Goal: Information Seeking & Learning: Learn about a topic

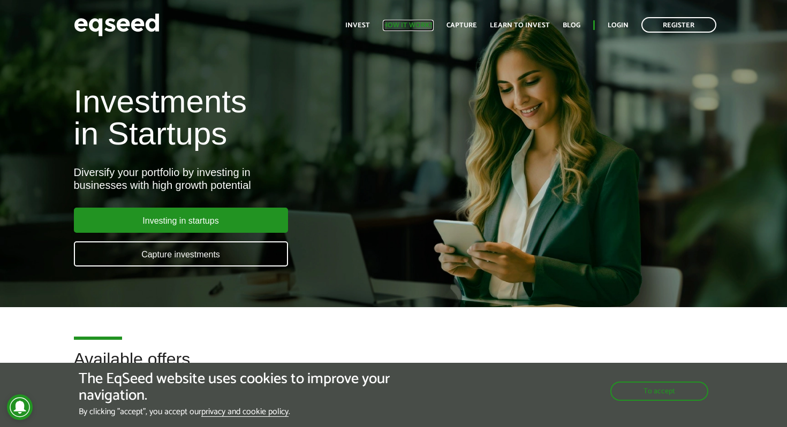
click at [396, 22] on font "How it works" at bounding box center [408, 25] width 51 height 11
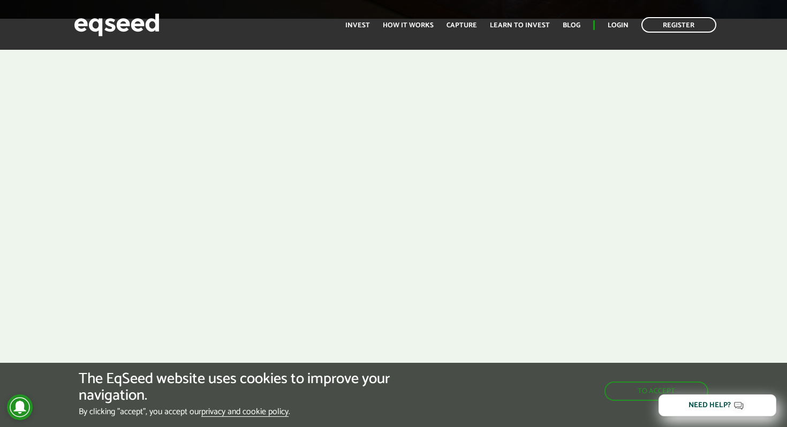
scroll to position [370, 0]
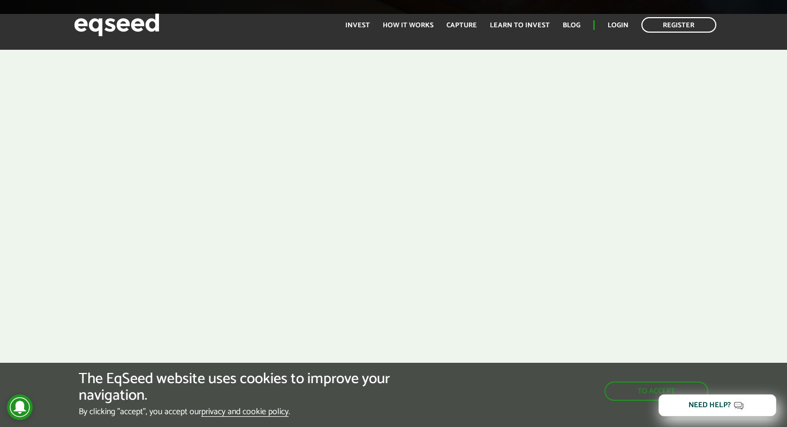
click at [707, 194] on div at bounding box center [393, 173] width 787 height 318
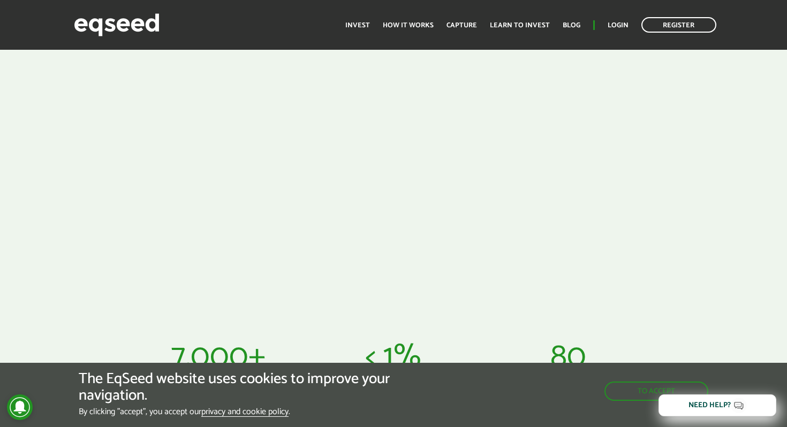
scroll to position [394, 0]
click at [725, 161] on div at bounding box center [393, 149] width 787 height 318
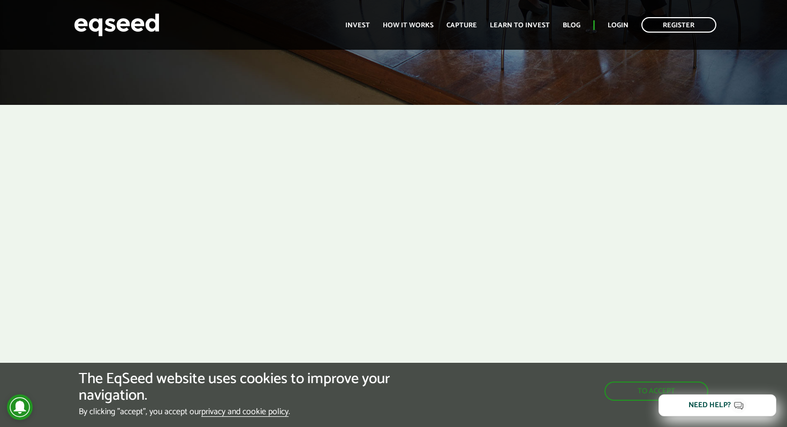
scroll to position [203, 0]
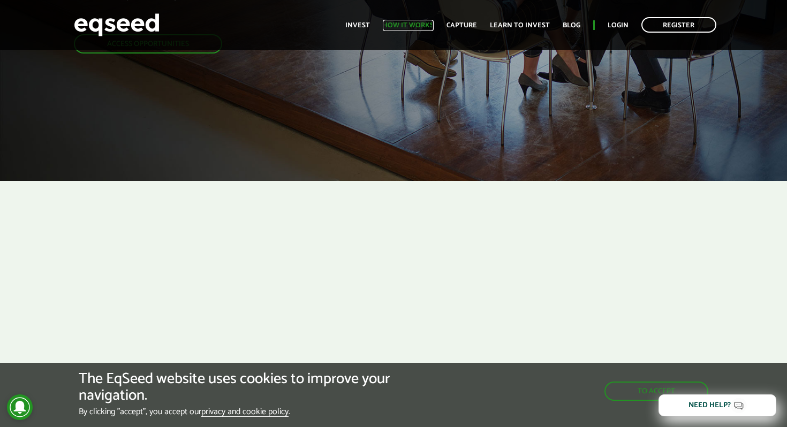
click at [406, 25] on font "How it works" at bounding box center [408, 25] width 51 height 11
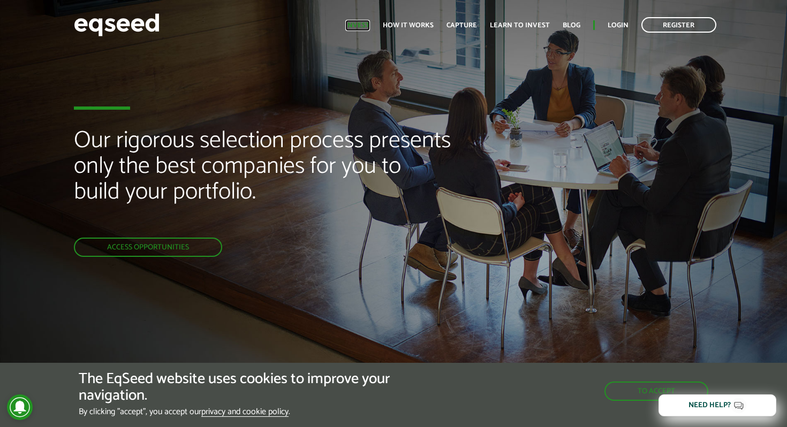
click at [365, 26] on font "Invest" at bounding box center [357, 25] width 25 height 11
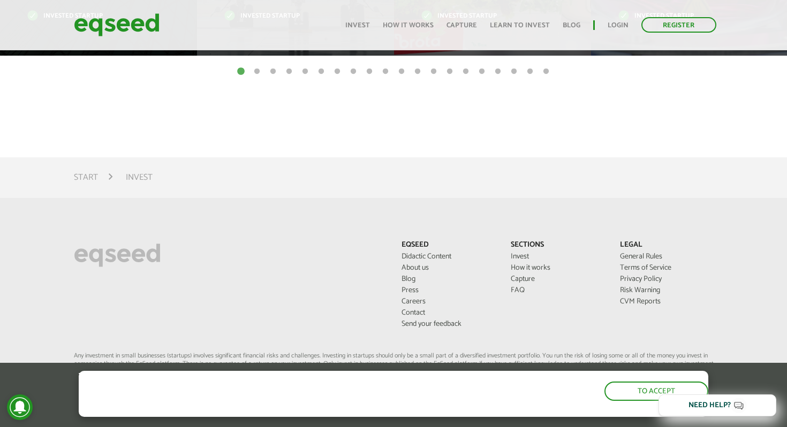
scroll to position [724, 0]
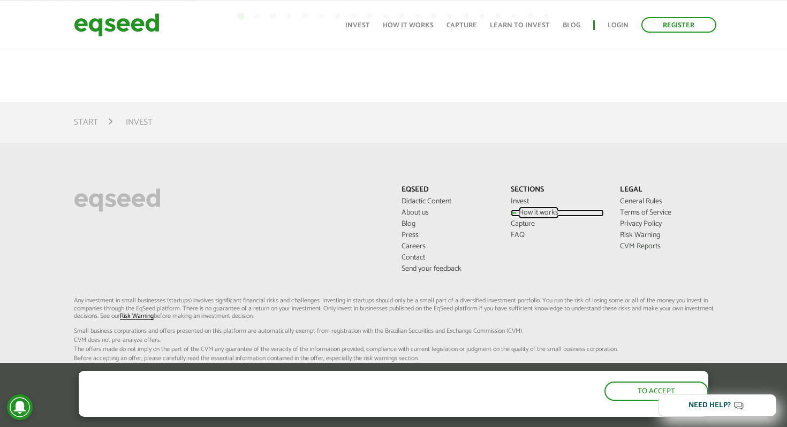
click at [527, 210] on font "How it works" at bounding box center [539, 213] width 40 height 12
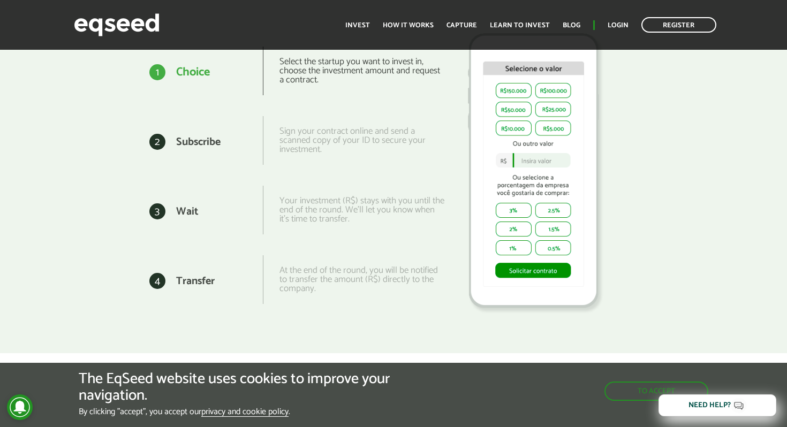
scroll to position [1377, 0]
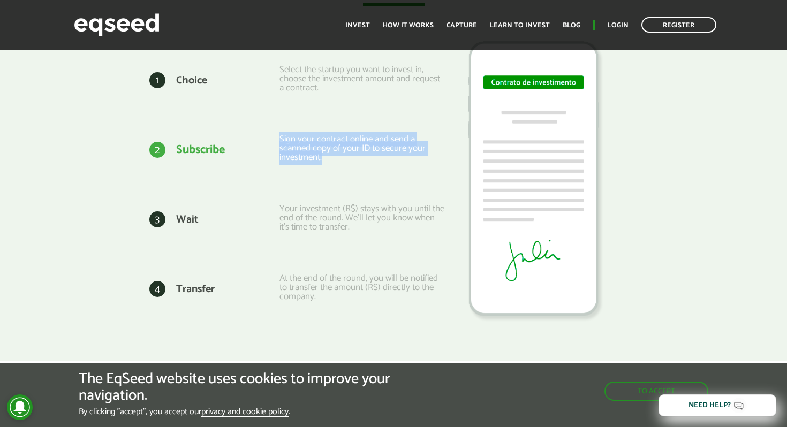
drag, startPoint x: 279, startPoint y: 136, endPoint x: 347, endPoint y: 167, distance: 74.5
click at [347, 167] on div "Sign your contract online and send a scanned copy of your ID to secure your inv…" at bounding box center [354, 148] width 182 height 49
click at [362, 179] on div "2 2 Subscribe Sign your contract online and send a scanned copy of your ID to s…" at bounding box center [263, 151] width 366 height 70
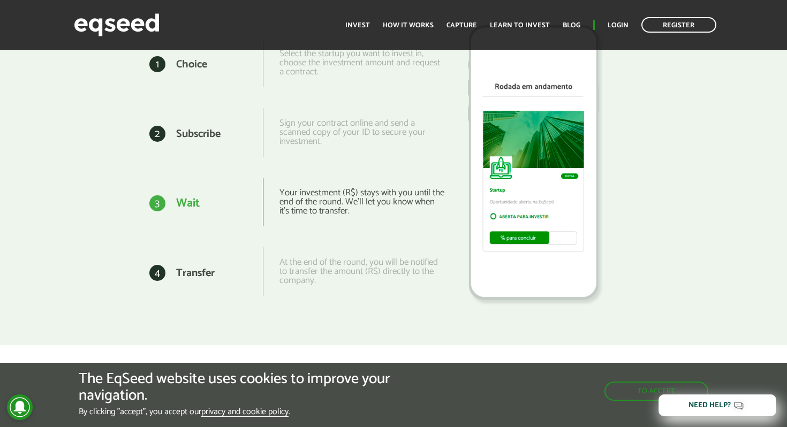
scroll to position [1394, 0]
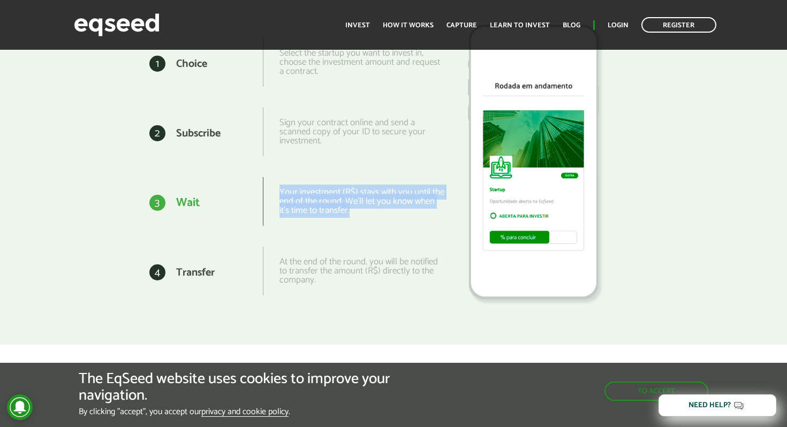
drag, startPoint x: 373, startPoint y: 213, endPoint x: 267, endPoint y: 194, distance: 107.7
click at [267, 194] on div "Your investment (R$) stays with you until the end of the round. We'll let you k…" at bounding box center [354, 201] width 182 height 49
click at [351, 232] on div "3 3 Wait Your investment (R$) stays with you until the end of the round. We'll …" at bounding box center [263, 204] width 366 height 70
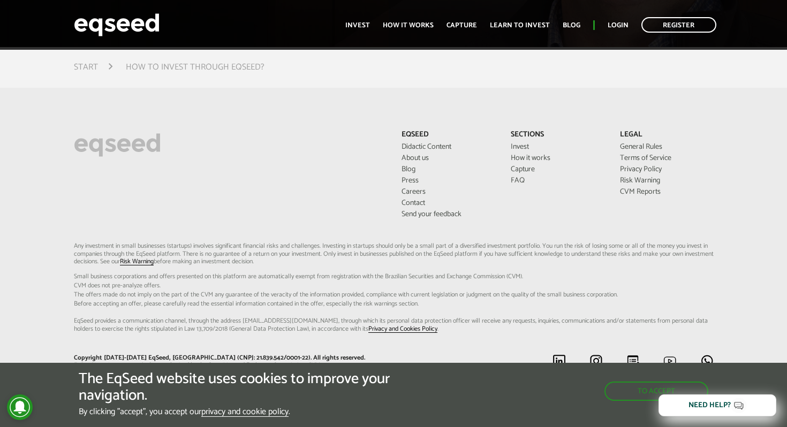
scroll to position [2719, 0]
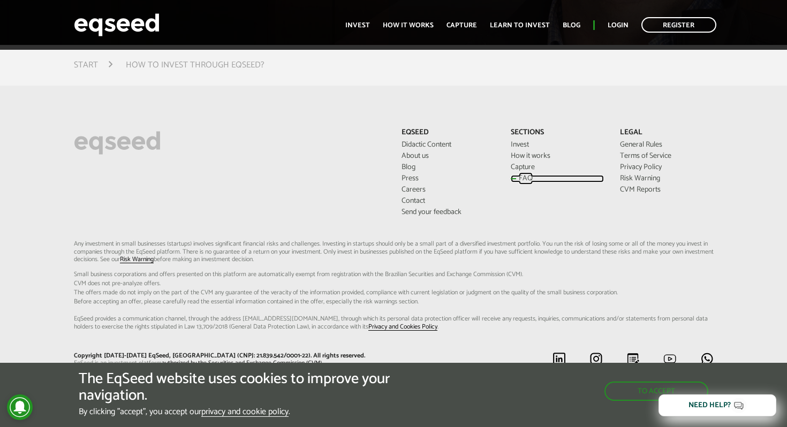
click at [519, 178] on font "FAQ" at bounding box center [526, 178] width 14 height 12
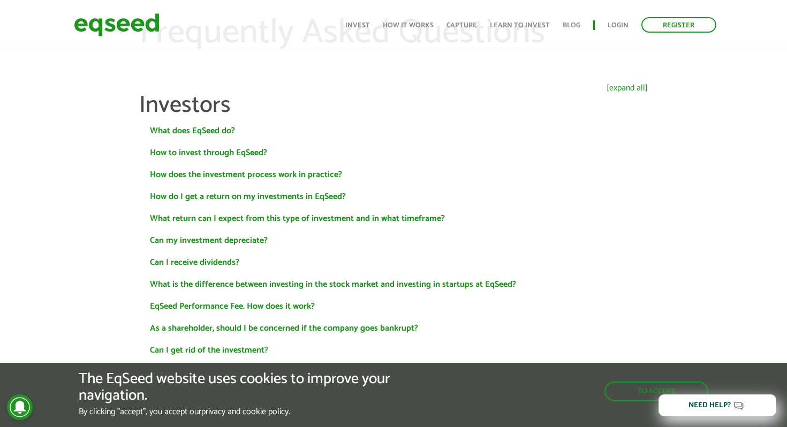
scroll to position [45, 0]
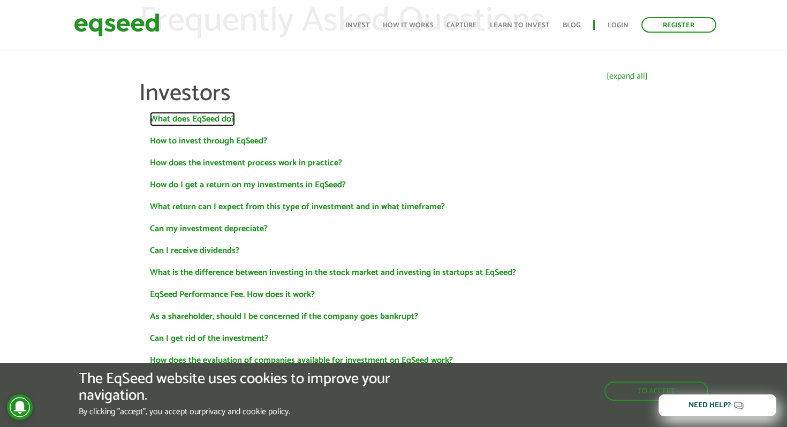
click at [203, 116] on font "What does EqSeed do?" at bounding box center [192, 119] width 85 height 14
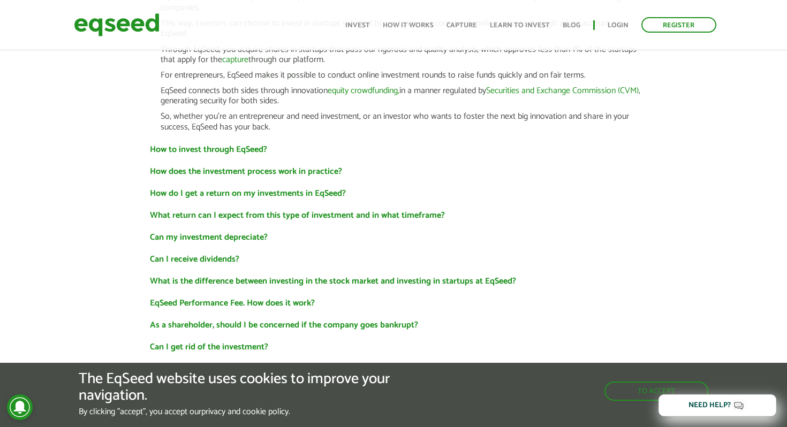
scroll to position [178, 0]
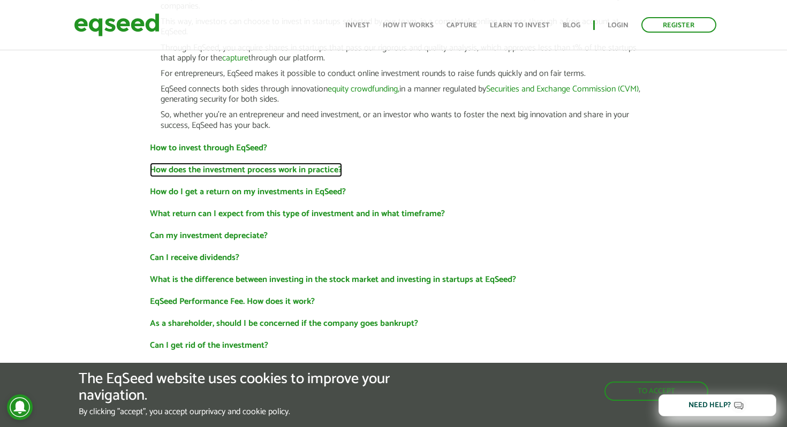
click at [288, 170] on font "How does the investment process work in practice?" at bounding box center [246, 170] width 192 height 14
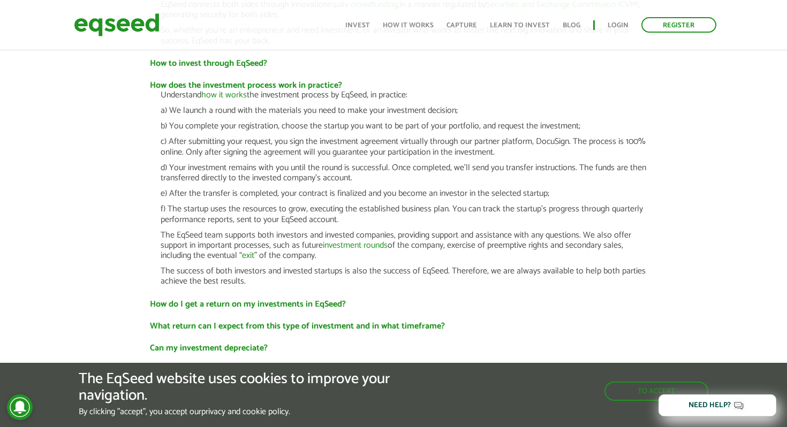
scroll to position [267, 0]
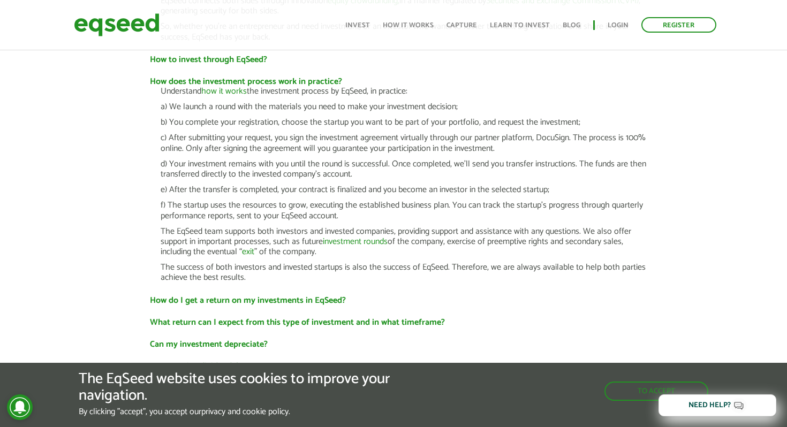
drag, startPoint x: 400, startPoint y: 135, endPoint x: 565, endPoint y: 150, distance: 165.0
click at [565, 150] on p "c) After submitting your request, you sign the investment agreement virtually t…" at bounding box center [404, 143] width 487 height 20
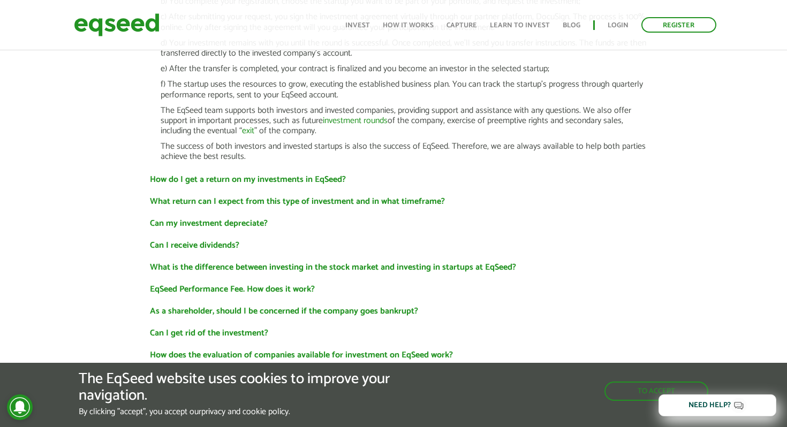
scroll to position [388, 0]
click at [336, 173] on font "How do I get a return on my investments in EqSeed?" at bounding box center [248, 179] width 196 height 14
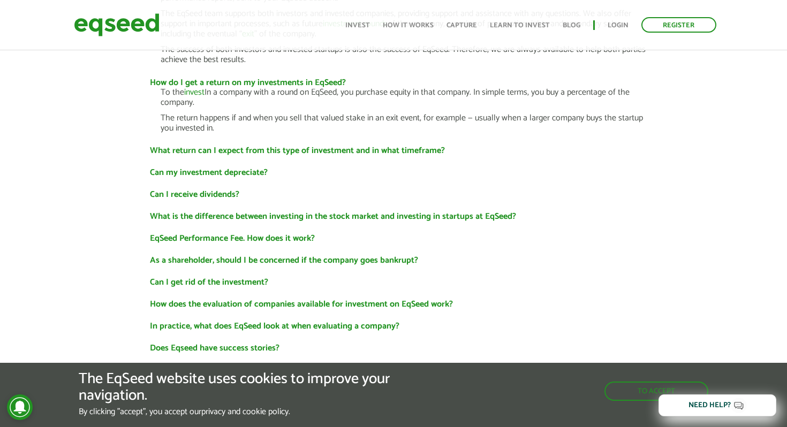
scroll to position [492, 0]
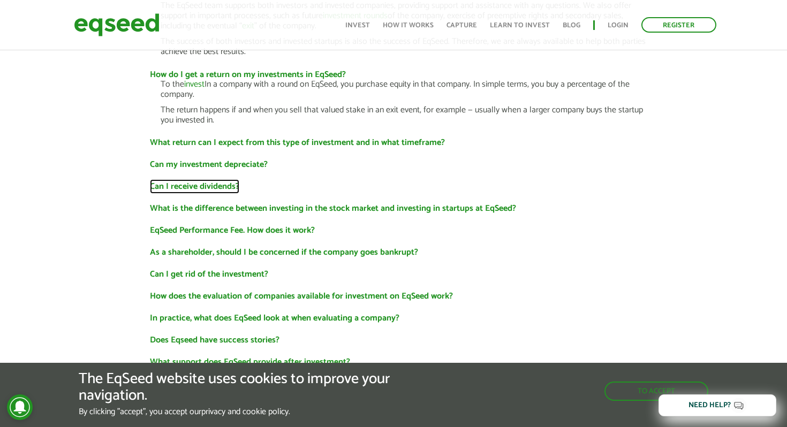
click at [237, 188] on font "Can I receive dividends?" at bounding box center [194, 186] width 89 height 14
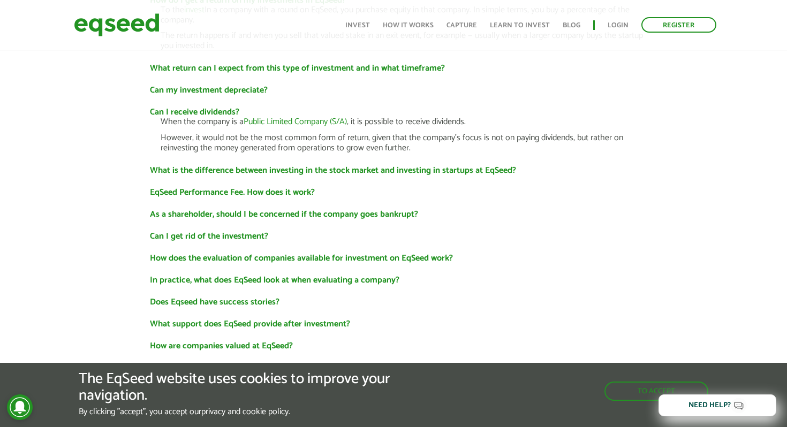
scroll to position [567, 0]
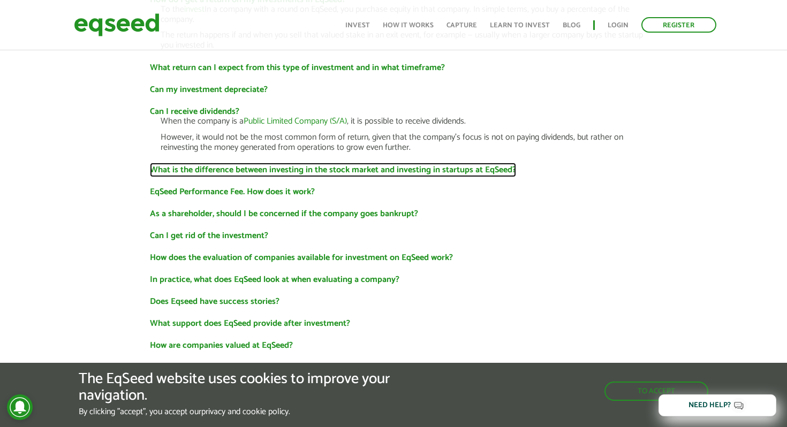
click at [399, 173] on font "What is the difference between investing in the stock market and investing in s…" at bounding box center [333, 170] width 366 height 14
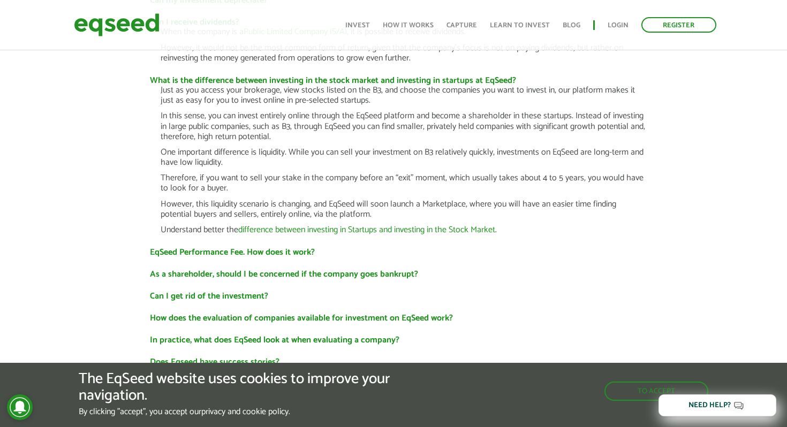
scroll to position [660, 0]
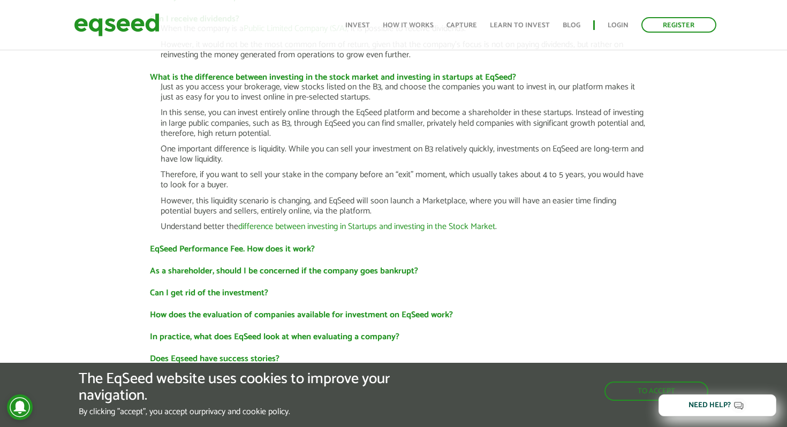
drag, startPoint x: 375, startPoint y: 114, endPoint x: 383, endPoint y: 151, distance: 37.8
click at [383, 151] on div "Just as you access your brokerage, view stocks listed on the B3, and choose the…" at bounding box center [404, 157] width 487 height 150
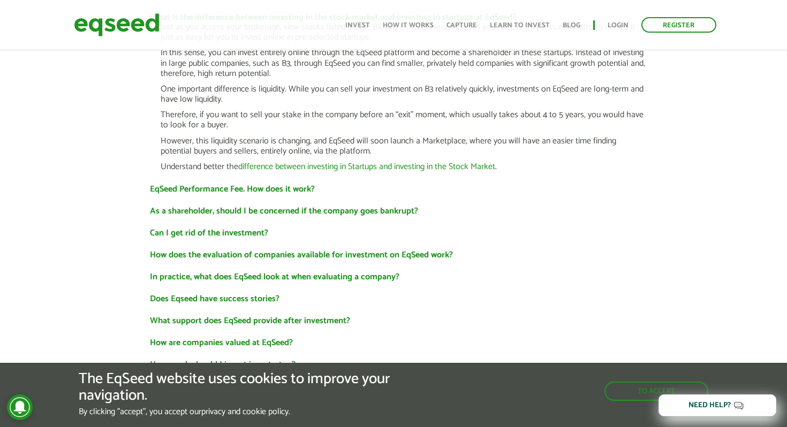
scroll to position [727, 0]
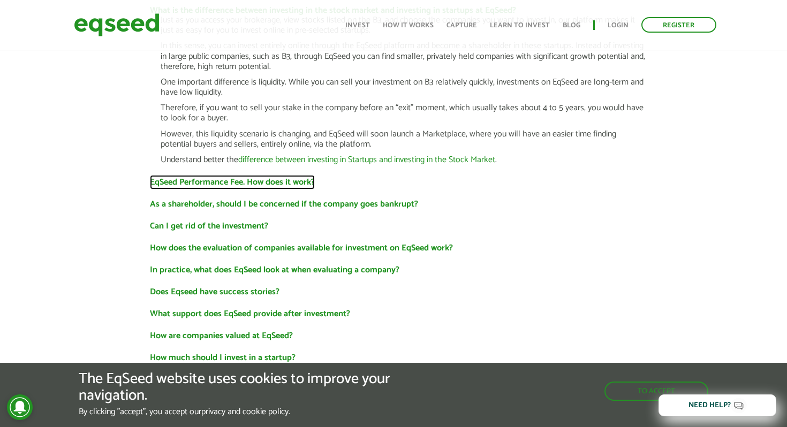
click at [301, 178] on font "EqSeed Performance Fee. How does it work?" at bounding box center [232, 182] width 165 height 14
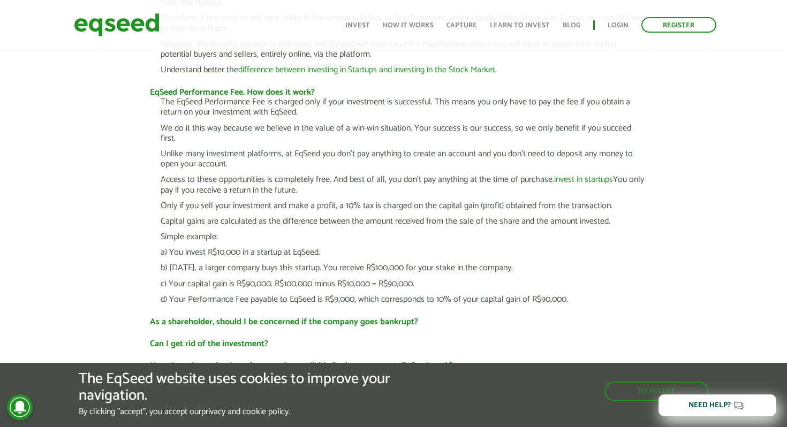
scroll to position [819, 0]
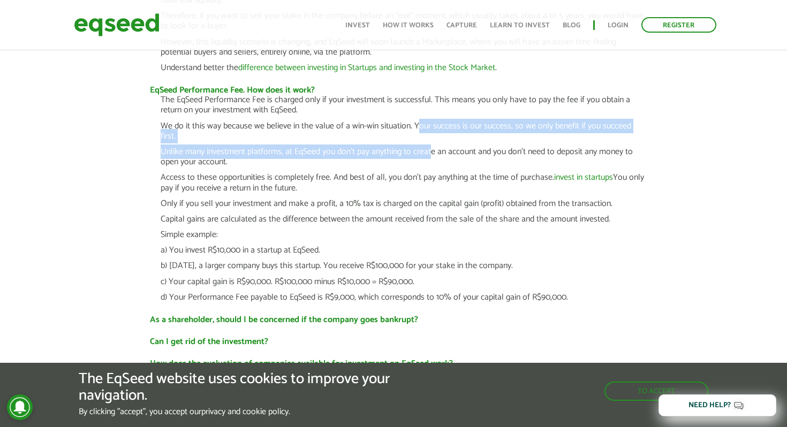
drag, startPoint x: 418, startPoint y: 126, endPoint x: 431, endPoint y: 148, distance: 25.7
click at [431, 148] on div "The EqSeed Performance Fee is charged only if your investment is successful. Th…" at bounding box center [404, 199] width 487 height 208
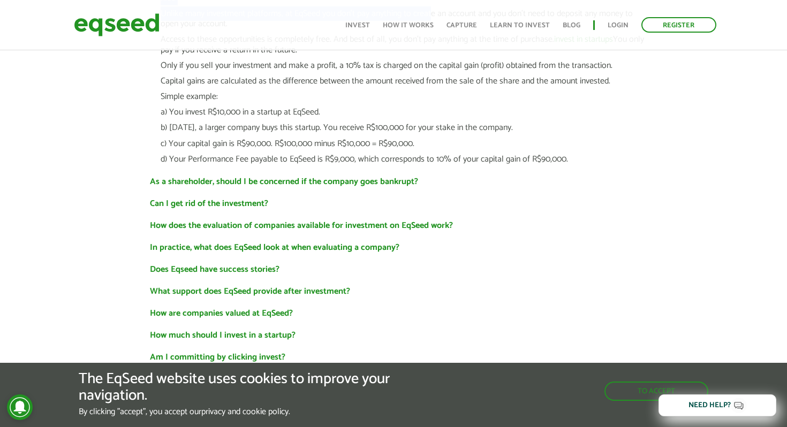
scroll to position [960, 0]
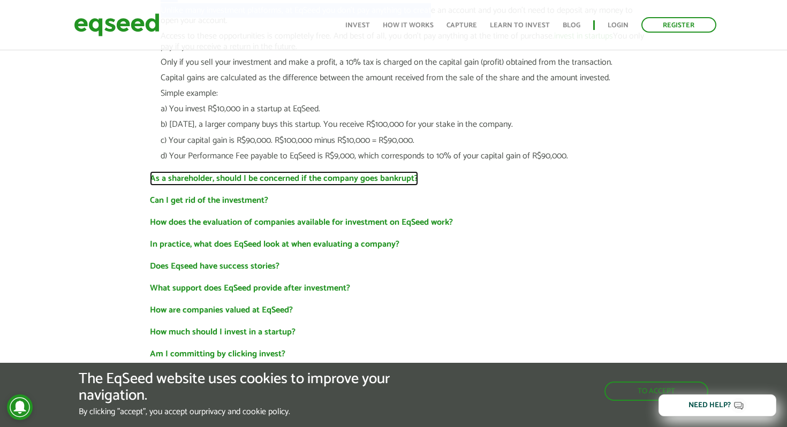
click at [386, 171] on font "As a shareholder, should I be concerned if the company goes bankrupt?" at bounding box center [284, 178] width 268 height 14
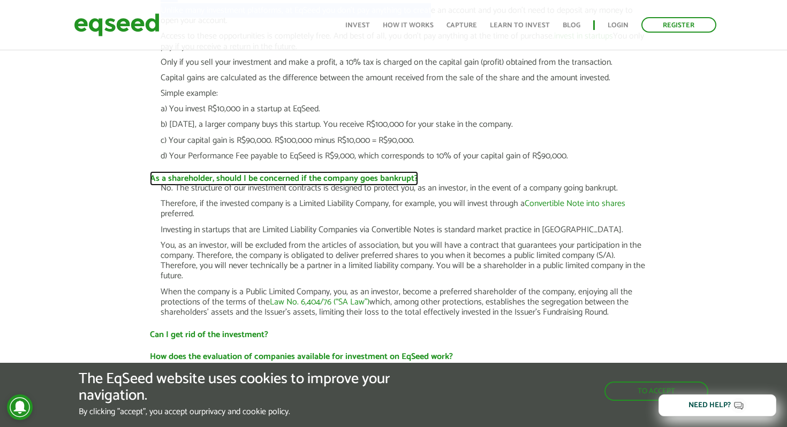
click at [386, 171] on font "As a shareholder, should I be concerned if the company goes bankrupt?" at bounding box center [284, 178] width 268 height 14
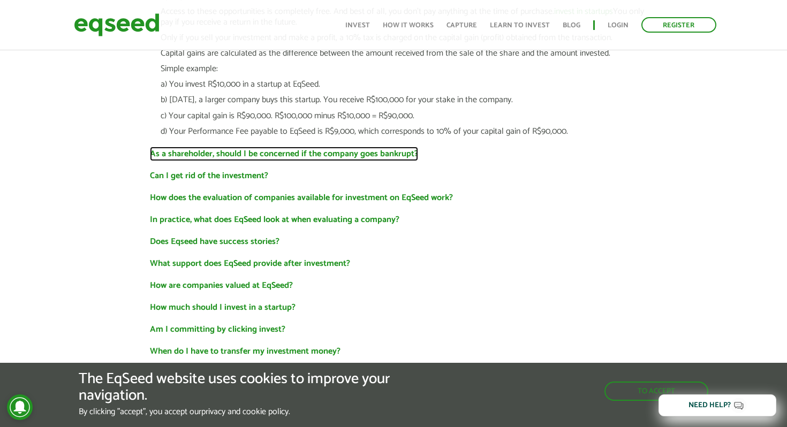
scroll to position [986, 0]
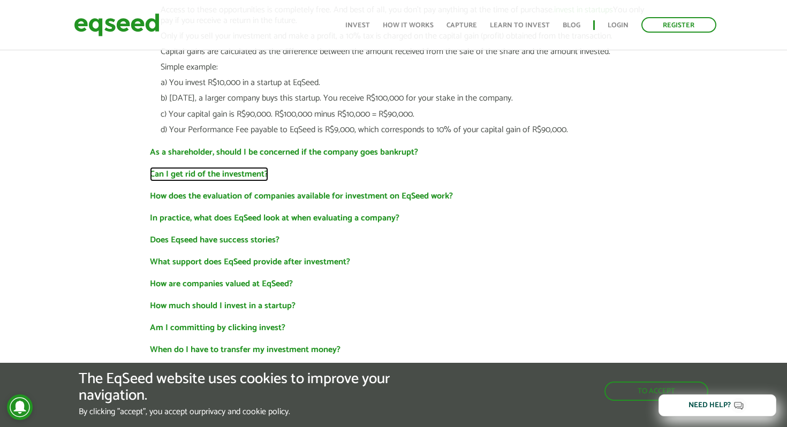
click at [253, 167] on font "Can I get rid of the investment?" at bounding box center [209, 174] width 118 height 14
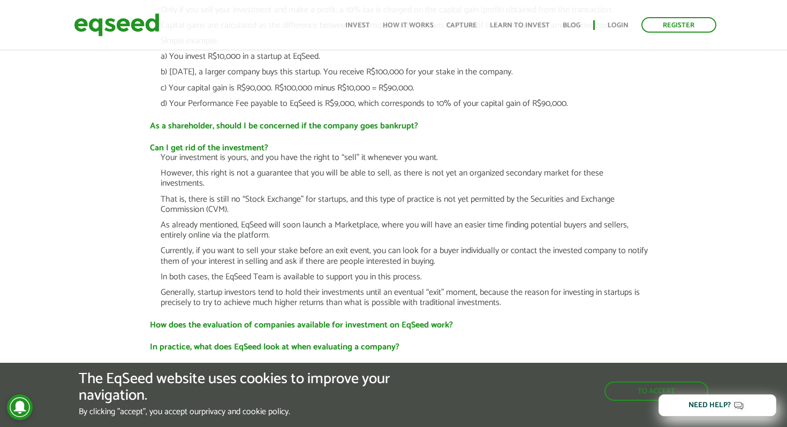
scroll to position [1014, 0]
drag, startPoint x: 356, startPoint y: 163, endPoint x: 381, endPoint y: 193, distance: 38.8
click at [381, 193] on div "Your investment is yours, and you have the right to “sell” it whenever you want…" at bounding box center [404, 228] width 487 height 155
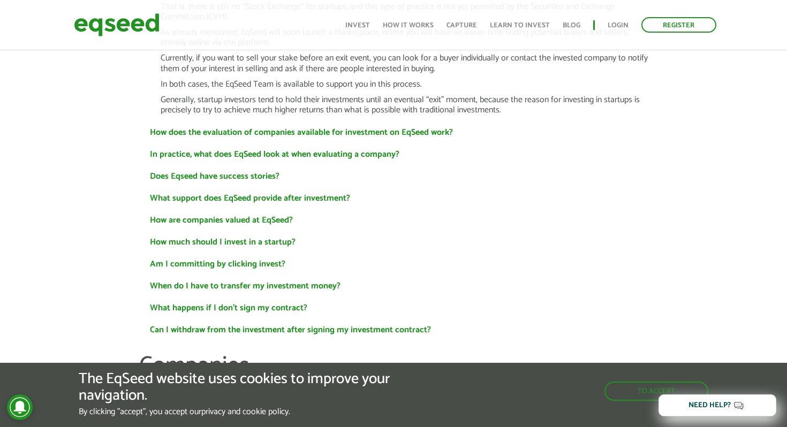
scroll to position [1201, 0]
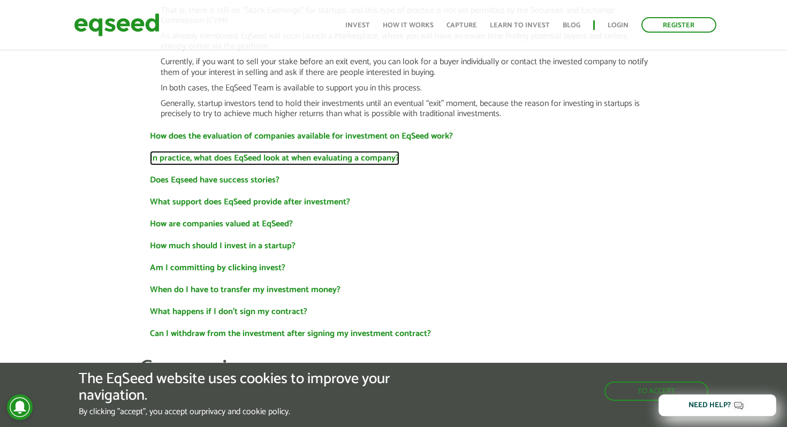
click at [370, 151] on font "In practice, what does EqSeed look at when evaluating a company?" at bounding box center [274, 158] width 249 height 14
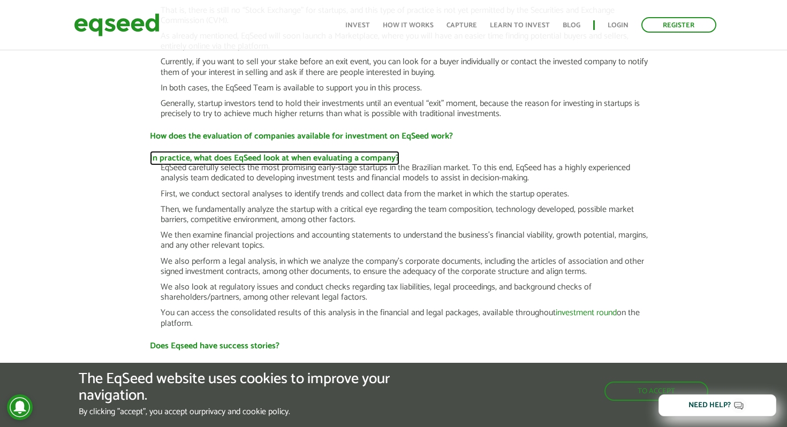
click at [370, 151] on font "In practice, what does EqSeed look at when evaluating a company?" at bounding box center [274, 158] width 249 height 14
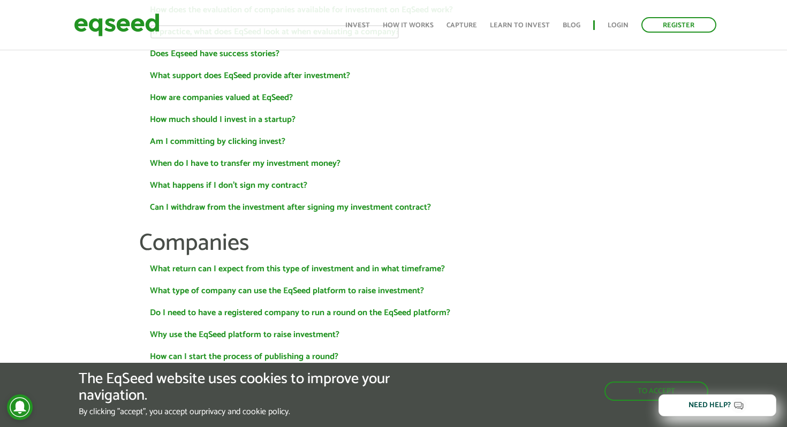
scroll to position [1335, 0]
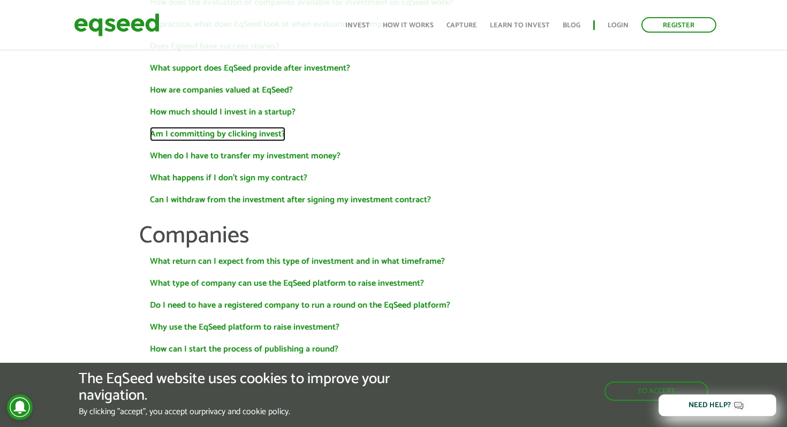
click at [273, 127] on font "Am I committing by clicking invest?" at bounding box center [217, 134] width 135 height 14
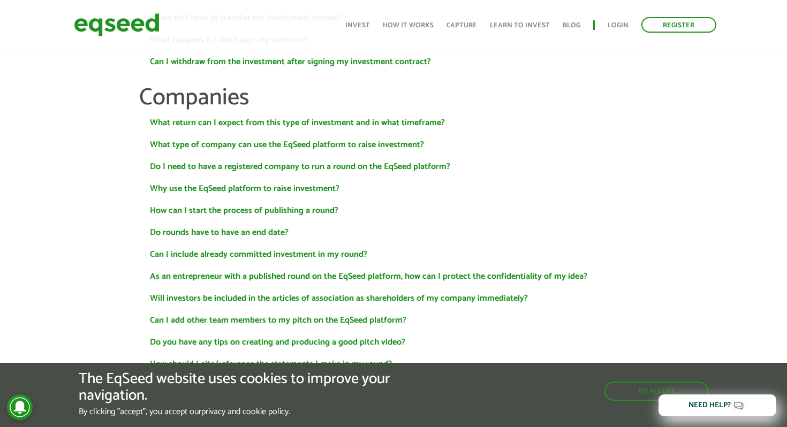
scroll to position [1568, 0]
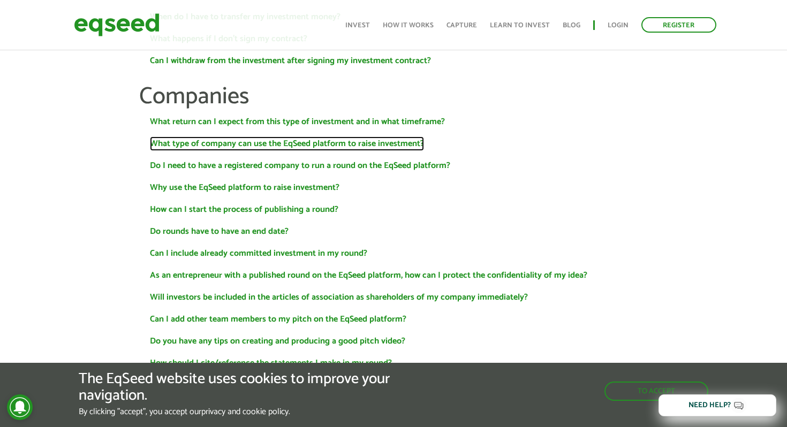
click at [352, 136] on font "What type of company can use the EqSeed platform to raise investment?" at bounding box center [287, 143] width 274 height 14
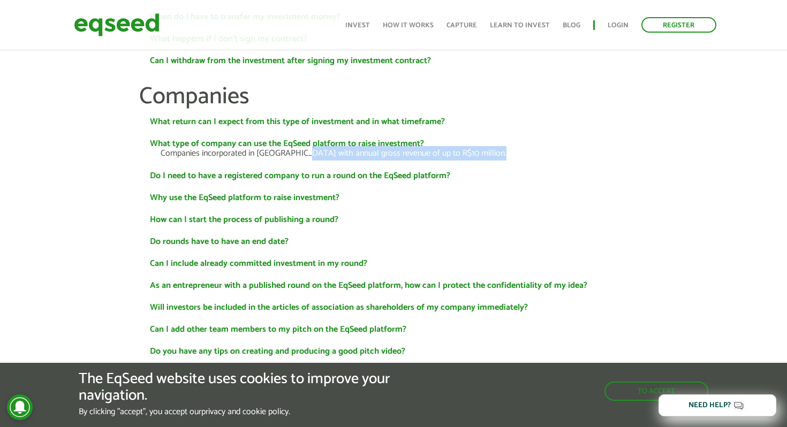
drag, startPoint x: 295, startPoint y: 136, endPoint x: 415, endPoint y: 148, distance: 119.9
click at [415, 148] on div "What return can I expect from this type of investment and in what timeframe? In…" at bounding box center [393, 376] width 508 height 523
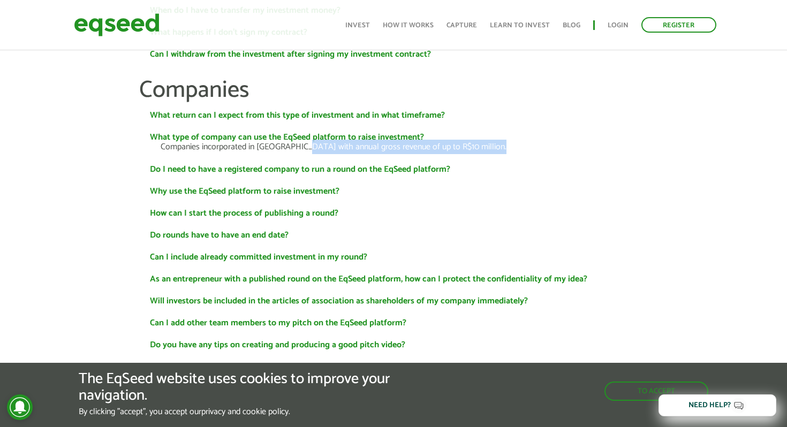
scroll to position [1578, 0]
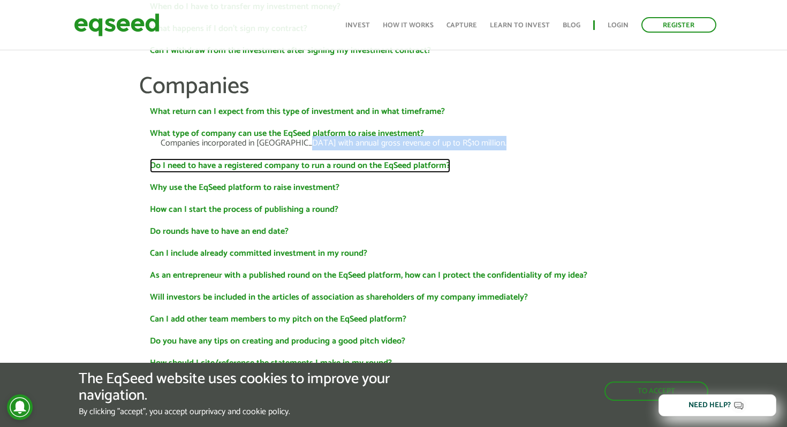
click at [395, 158] on font "Do I need to have a registered company to run a round on the EqSeed platform?" at bounding box center [300, 165] width 300 height 14
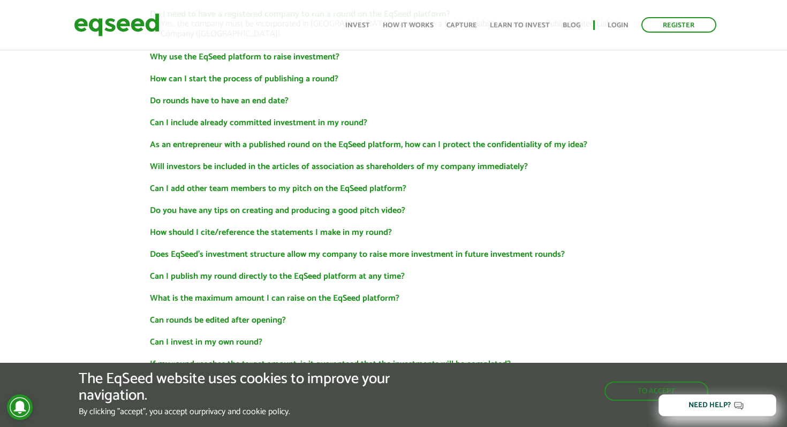
scroll to position [1731, 0]
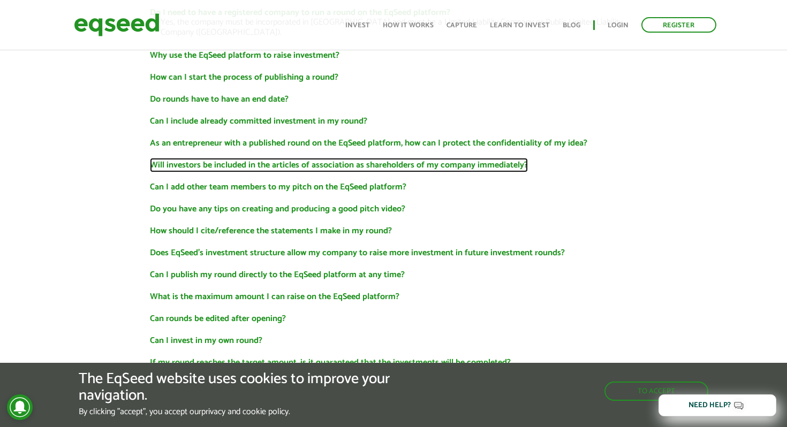
click at [407, 158] on font "Will investors be included in the articles of association as shareholders of my…" at bounding box center [339, 165] width 378 height 14
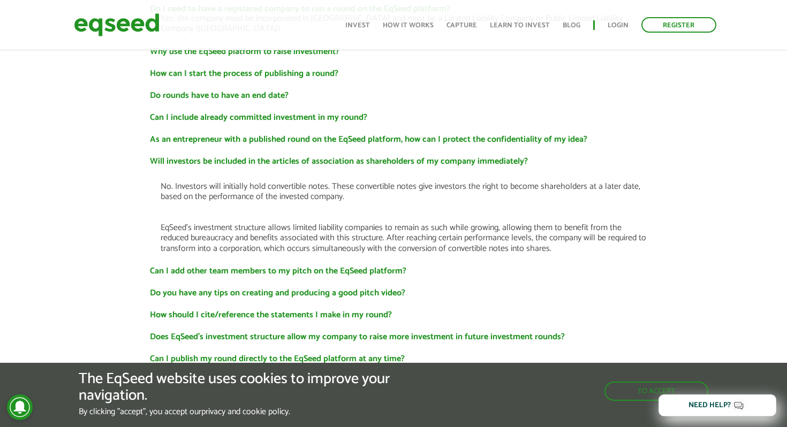
scroll to position [1737, 0]
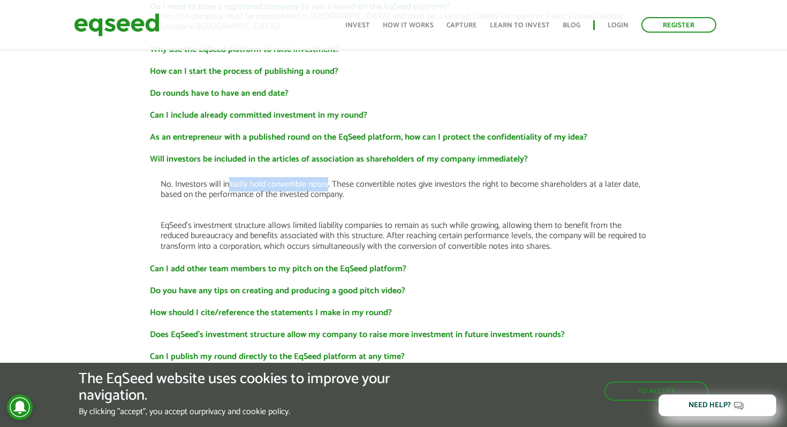
drag, startPoint x: 227, startPoint y: 151, endPoint x: 325, endPoint y: 158, distance: 97.6
click at [325, 177] on font "No. Investors will initially hold convertible notes. These convertible notes gi…" at bounding box center [401, 189] width 480 height 25
click at [530, 179] on p "No. Investors will initially hold convertible notes. These convertible notes gi…" at bounding box center [404, 189] width 487 height 20
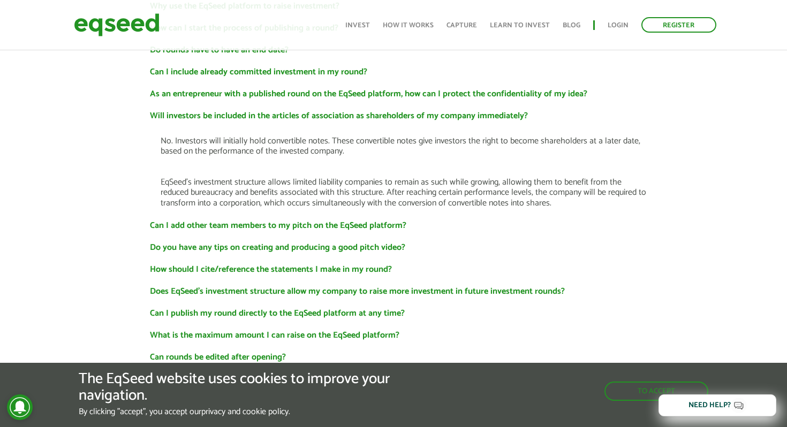
scroll to position [1783, 0]
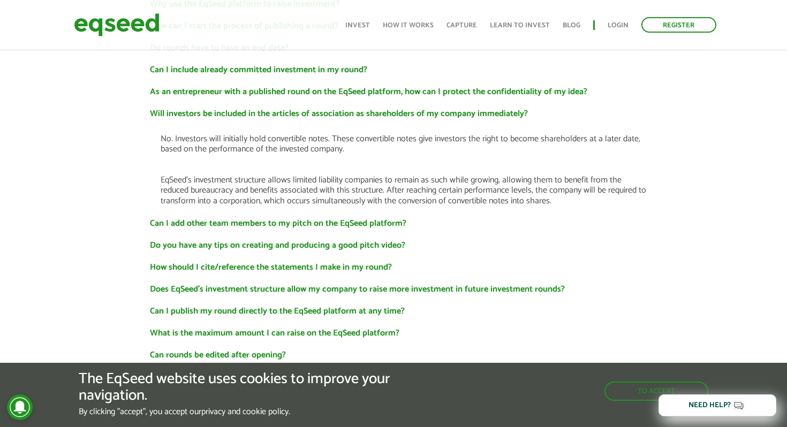
drag, startPoint x: 509, startPoint y: 146, endPoint x: 571, endPoint y: 173, distance: 67.8
click at [571, 175] on p "EqSeed's investment structure allows limited liability companies to remain as s…" at bounding box center [404, 190] width 487 height 31
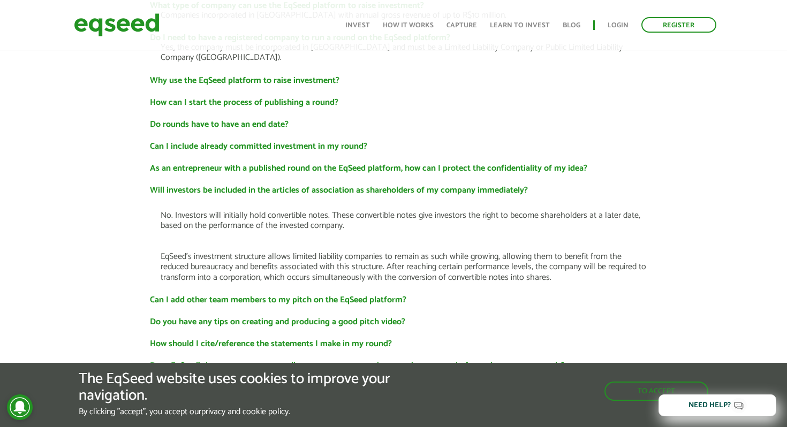
scroll to position [1745, 0]
